Goal: Task Accomplishment & Management: Use online tool/utility

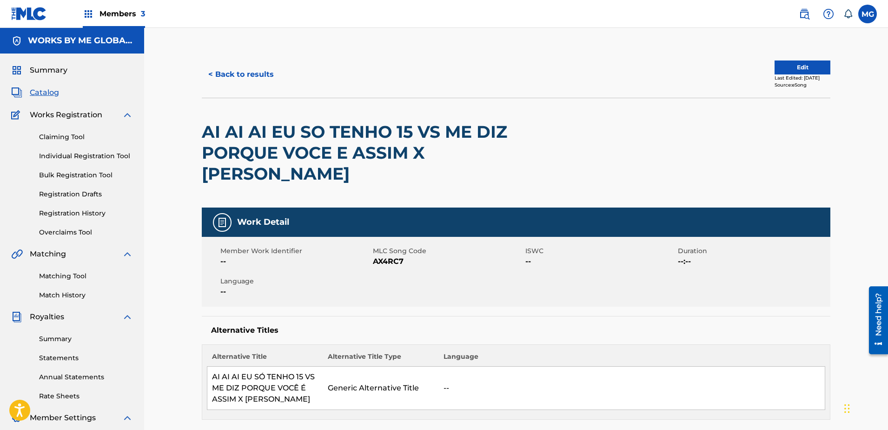
click at [31, 15] on img at bounding box center [29, 13] width 36 height 13
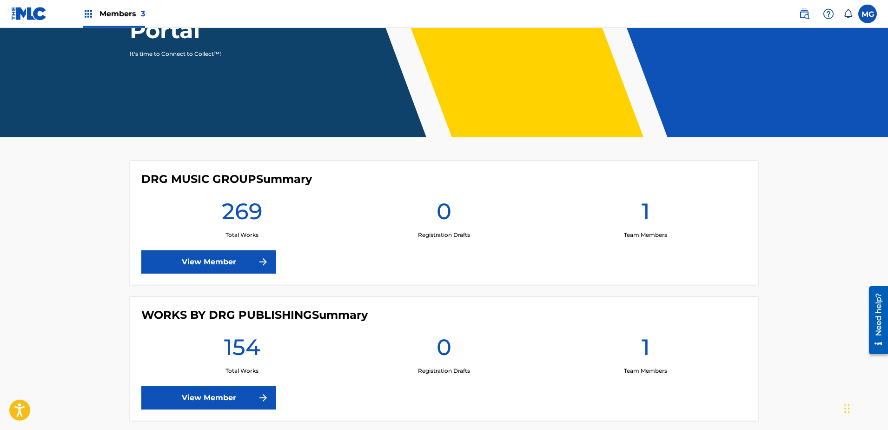
scroll to position [237, 0]
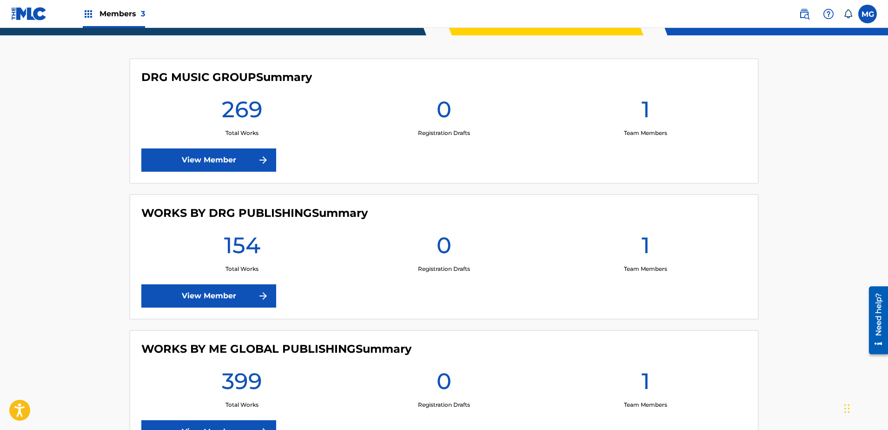
click at [200, 286] on link "View Member" at bounding box center [208, 295] width 135 height 23
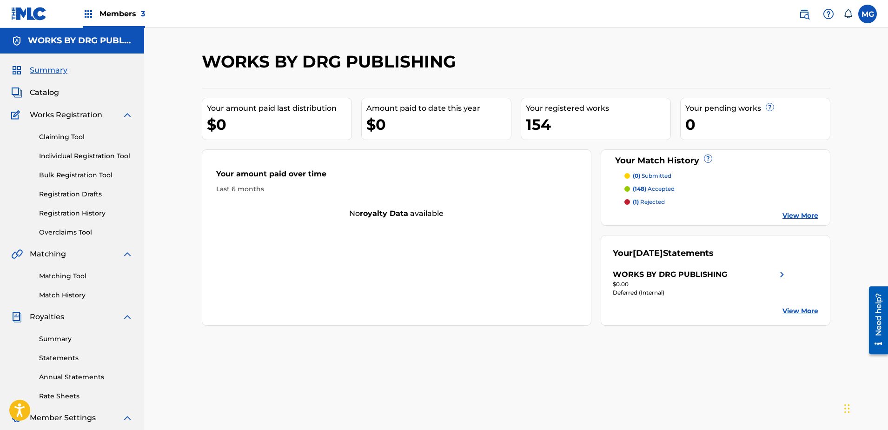
click at [79, 232] on link "Overclaims Tool" at bounding box center [86, 232] width 94 height 10
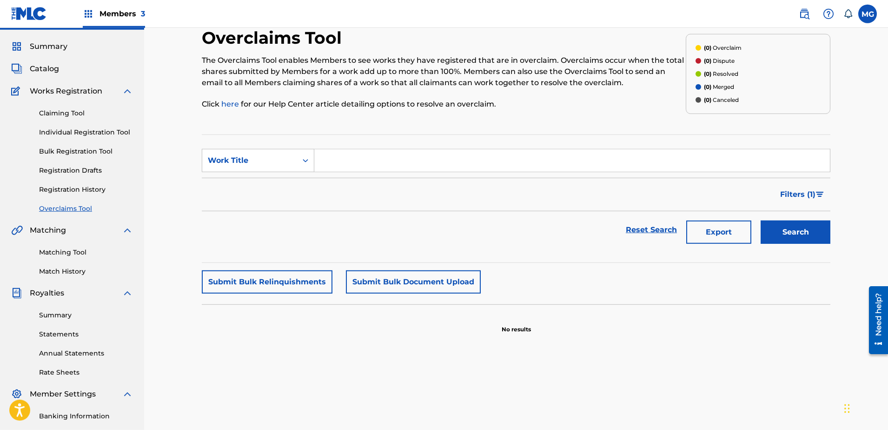
scroll to position [5, 0]
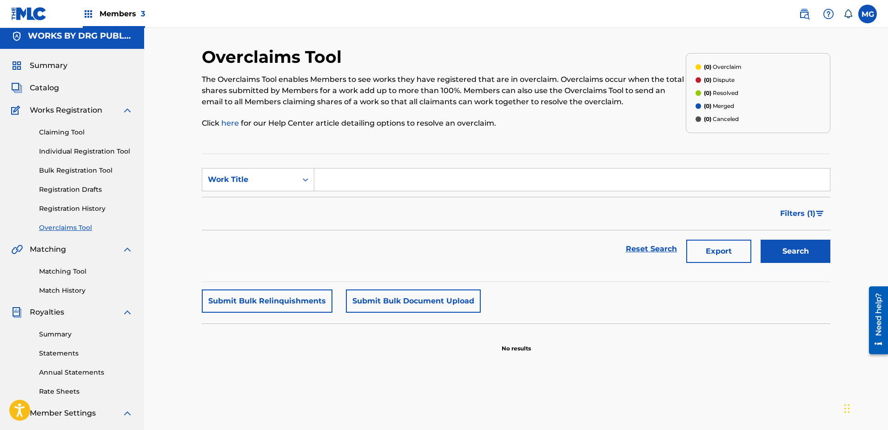
click at [30, 18] on img at bounding box center [29, 13] width 36 height 13
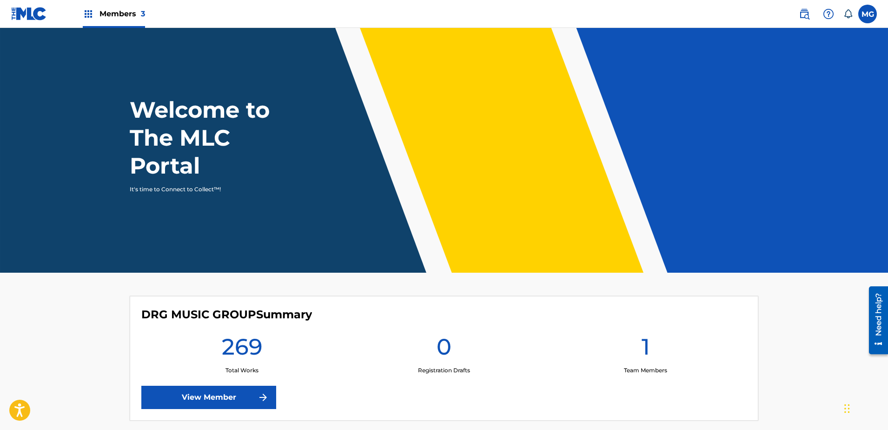
scroll to position [190, 0]
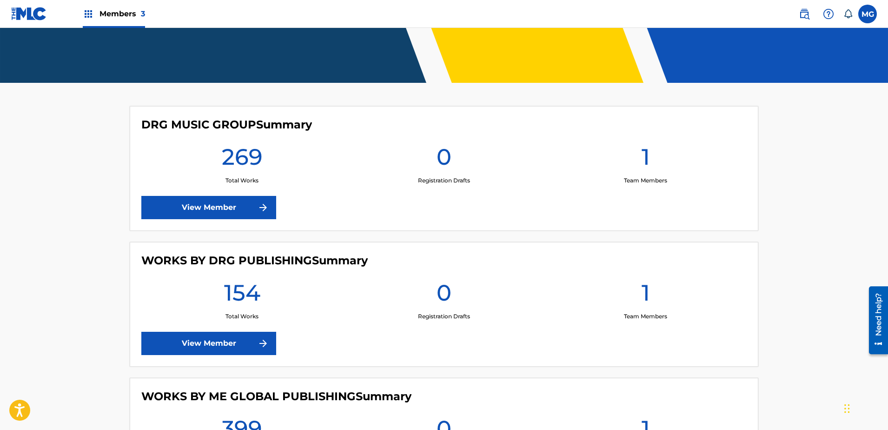
click at [212, 199] on link "View Member" at bounding box center [208, 207] width 135 height 23
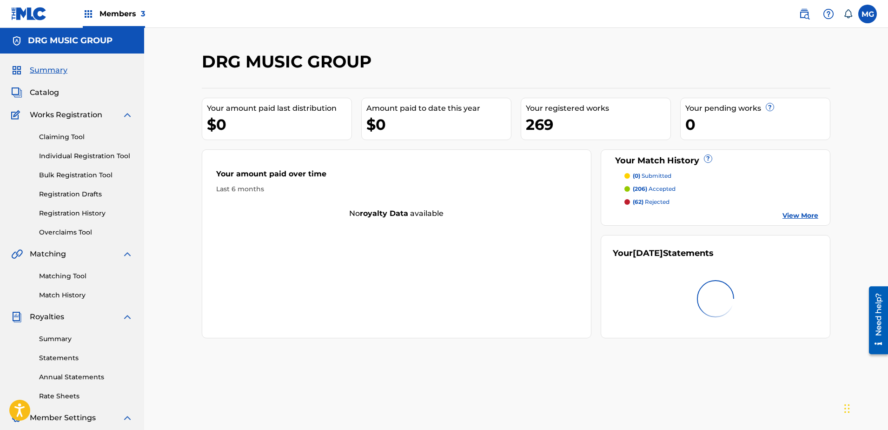
click at [68, 232] on link "Overclaims Tool" at bounding box center [86, 232] width 94 height 10
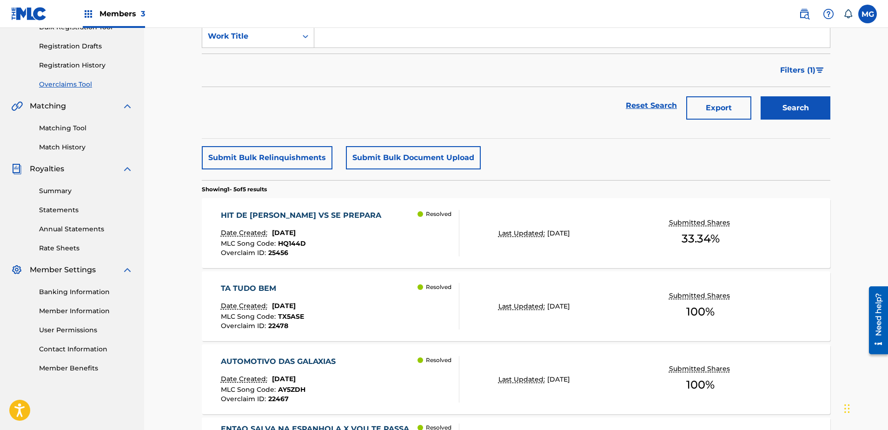
scroll to position [147, 0]
click at [263, 157] on button "Submit Bulk Relinquishments" at bounding box center [267, 158] width 131 height 23
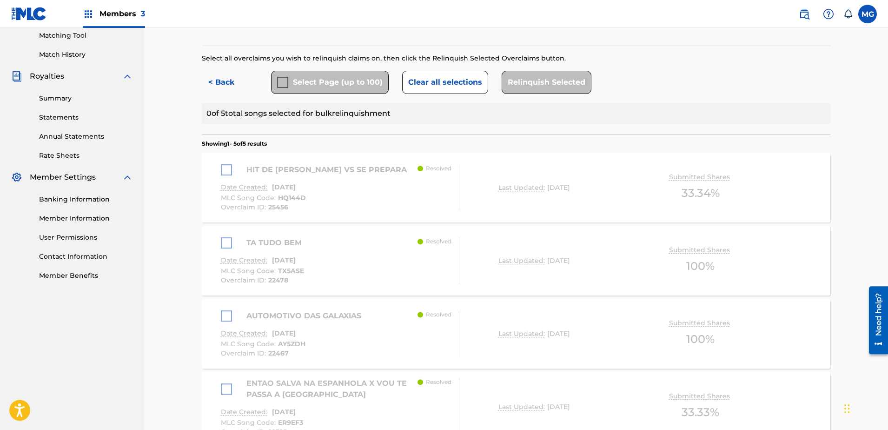
scroll to position [242, 0]
click at [427, 87] on button "Clear all selections" at bounding box center [445, 80] width 86 height 23
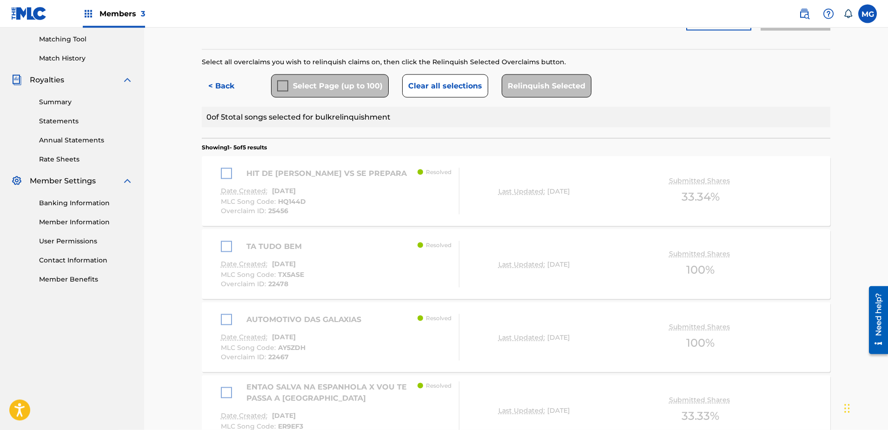
scroll to position [224, 0]
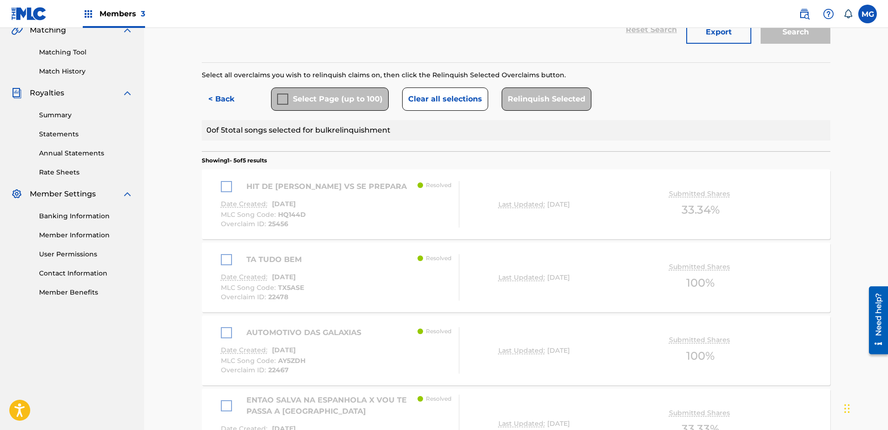
click at [222, 94] on button "< Back" at bounding box center [230, 98] width 56 height 23
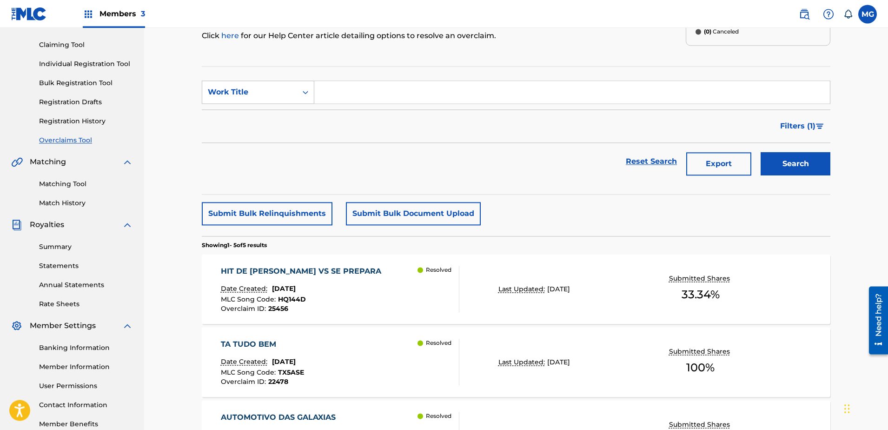
scroll to position [34, 0]
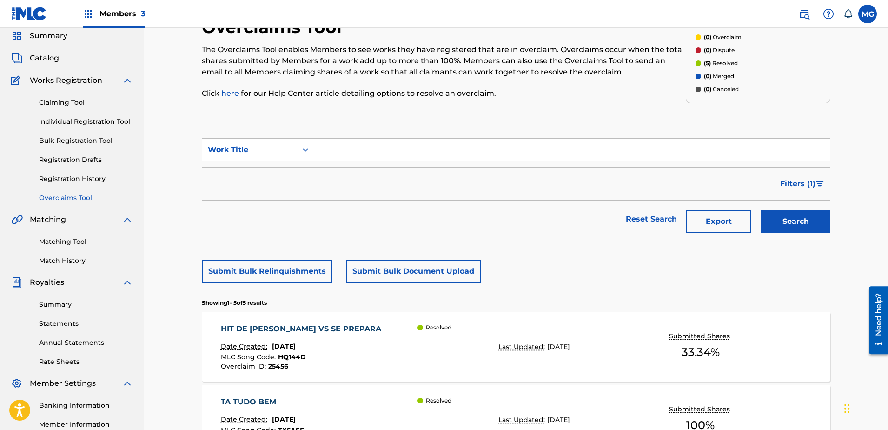
click at [35, 16] on img at bounding box center [29, 13] width 36 height 13
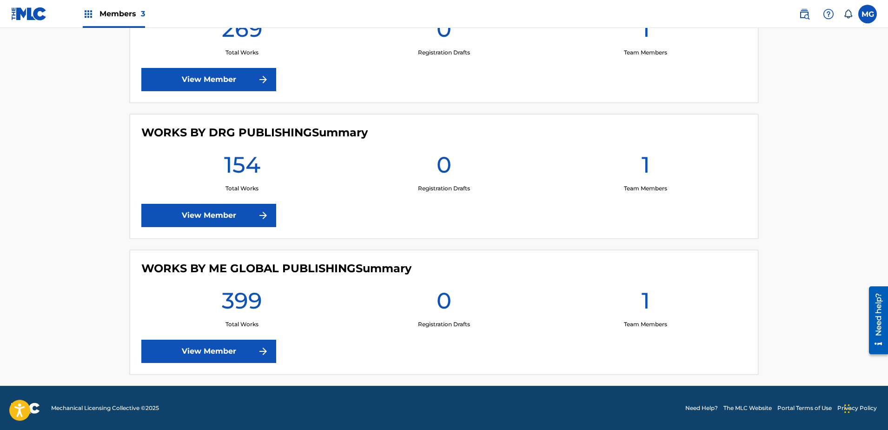
scroll to position [318, 0]
click at [209, 349] on link "View Member" at bounding box center [208, 350] width 135 height 23
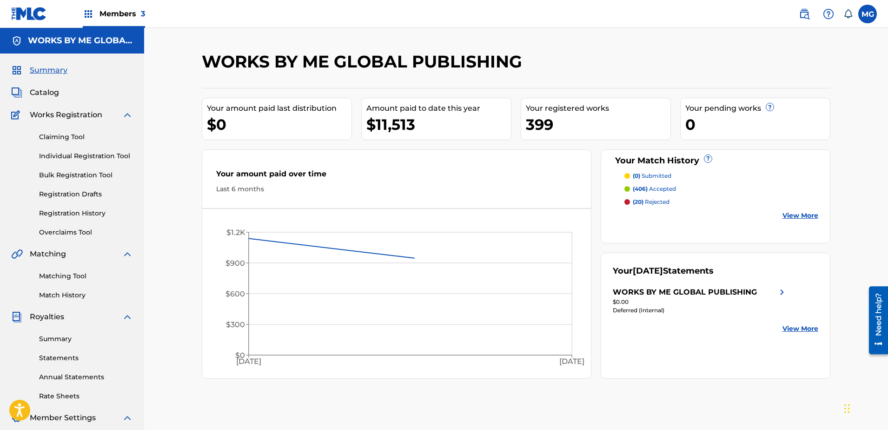
click at [70, 233] on link "Overclaims Tool" at bounding box center [86, 232] width 94 height 10
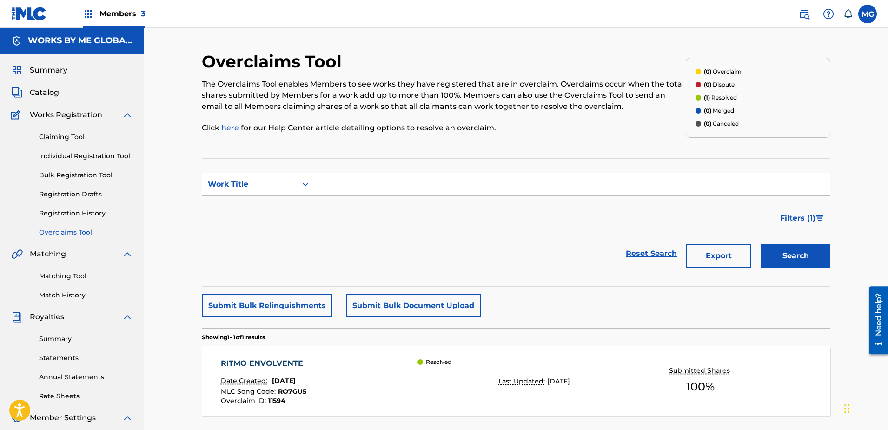
scroll to position [147, 0]
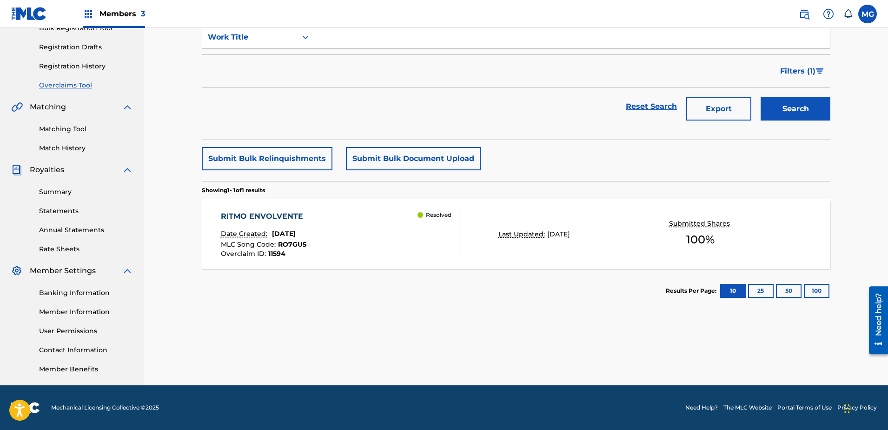
click at [35, 13] on img at bounding box center [29, 13] width 36 height 13
